Goal: Check status: Check status

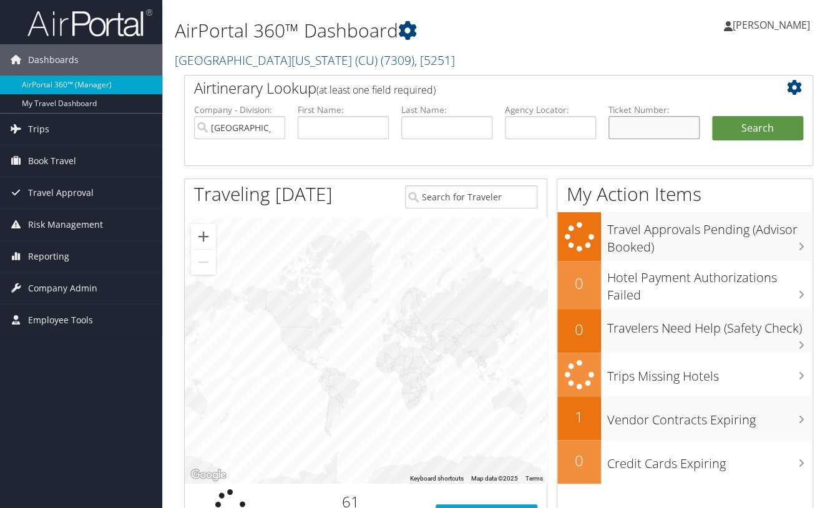
click at [651, 124] on input "text" at bounding box center [654, 127] width 91 height 23
type input "0167232441710"
click at [738, 131] on button "Search" at bounding box center [757, 128] width 91 height 25
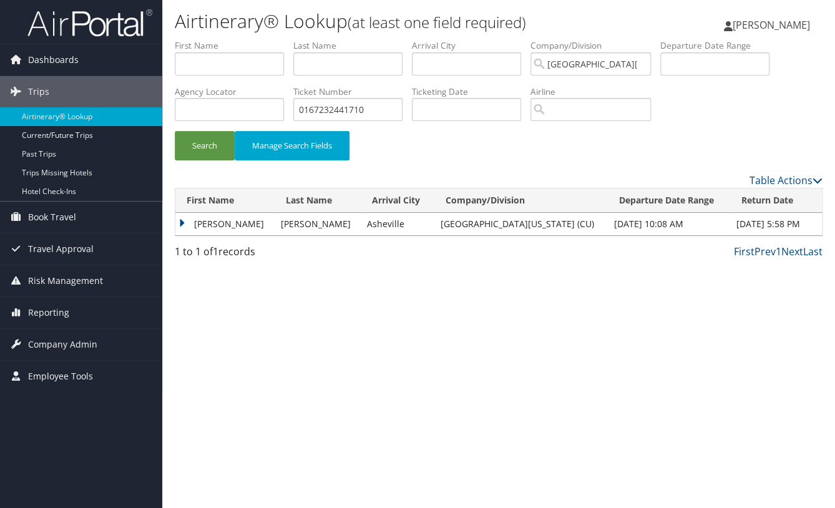
click at [195, 225] on td "[PERSON_NAME]" at bounding box center [224, 224] width 99 height 22
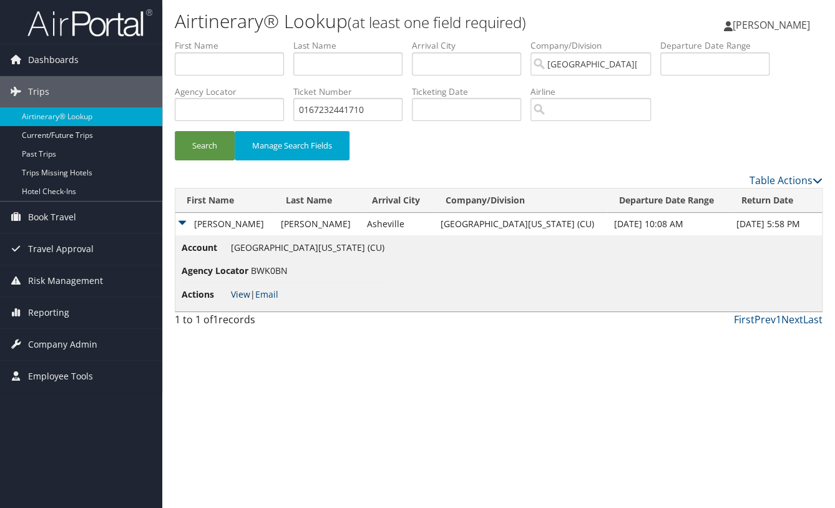
click at [235, 296] on link "View" at bounding box center [240, 294] width 19 height 12
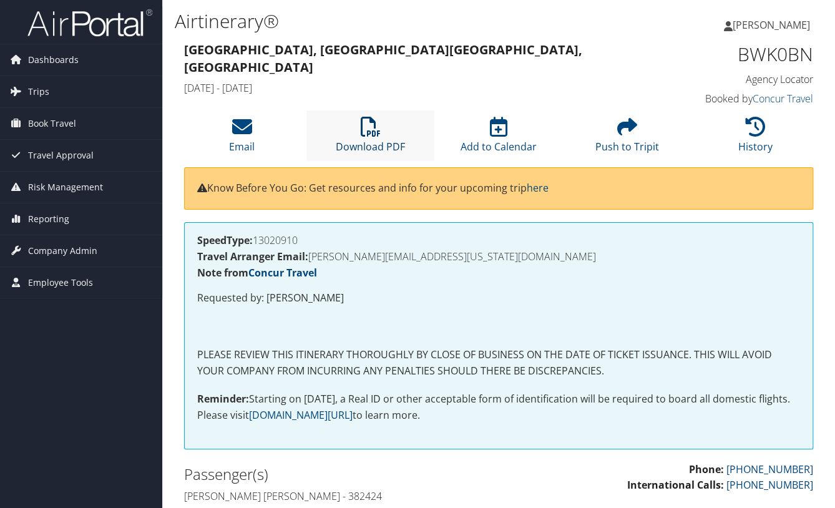
click at [368, 121] on icon at bounding box center [370, 127] width 20 height 20
